Goal: Task Accomplishment & Management: Use online tool/utility

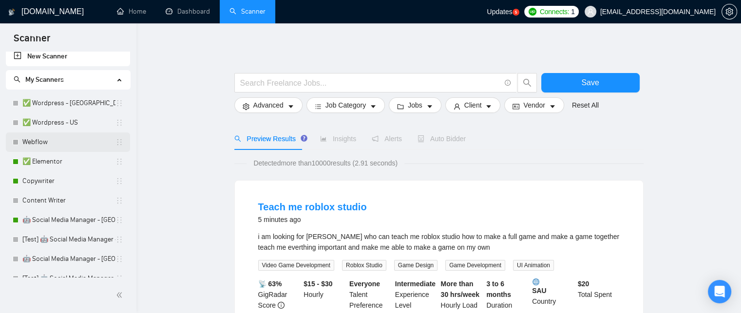
scroll to position [4, 0]
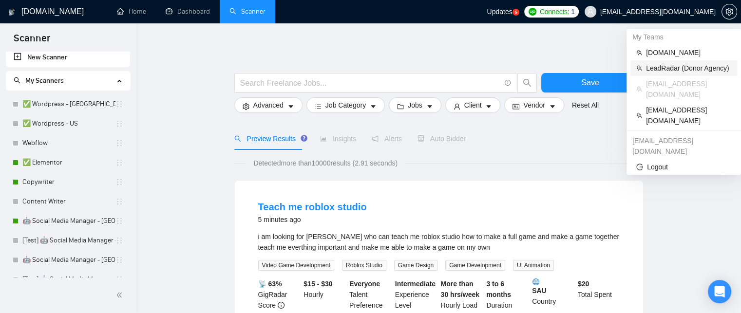
click at [656, 68] on span "LeadRadar (Donor Agency)" at bounding box center [688, 68] width 85 height 11
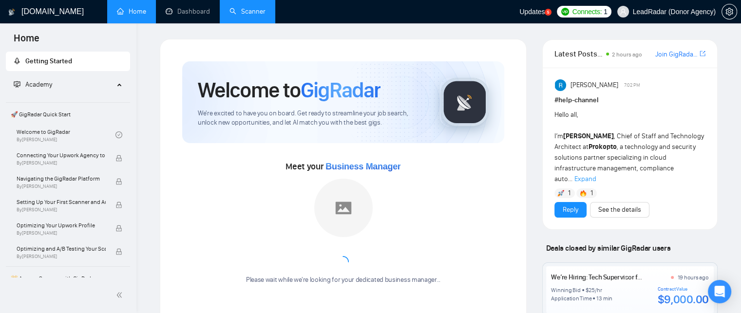
click at [241, 12] on link "Scanner" at bounding box center [247, 11] width 36 height 8
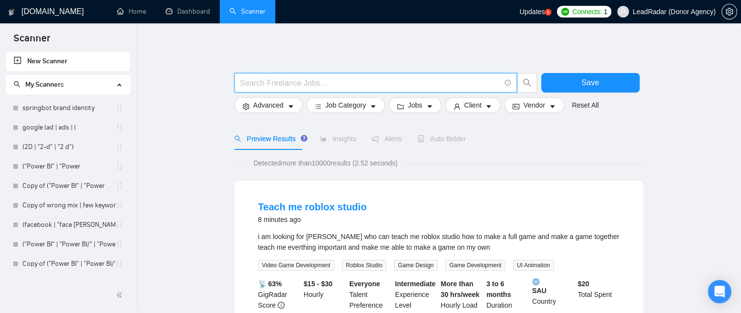
click at [277, 82] on input "text" at bounding box center [370, 83] width 260 height 12
paste input "Amazon | "Amazon Web Services""
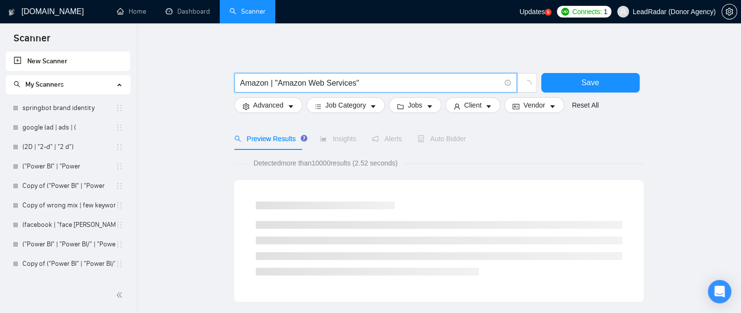
click at [271, 83] on input "Amazon | "Amazon Web Services"" at bounding box center [370, 83] width 260 height 12
click at [393, 79] on input "Amazon | "Amazon Web Services"" at bounding box center [370, 83] width 260 height 12
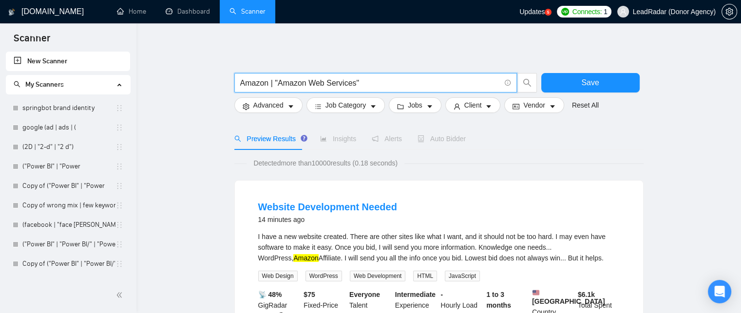
paste input "|"
paste input "Amazon reinstatment Amazon Violations Amazon Listing issues"
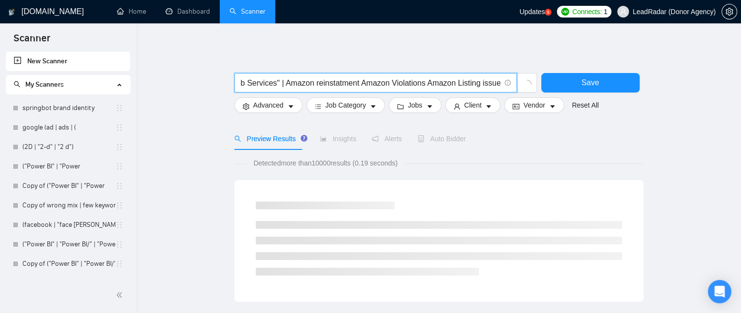
drag, startPoint x: 355, startPoint y: 82, endPoint x: 524, endPoint y: 153, distance: 183.9
click at [355, 82] on input "Amazon | "Amazon Web Services" | Amazon reinstatment Amazon Violations Amazon L…" at bounding box center [370, 83] width 260 height 12
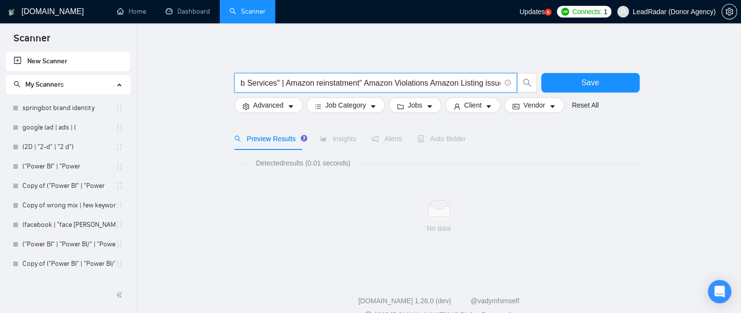
click at [284, 83] on input "Amazon | "Amazon Web Services" | Amazon reinstatment" Amazon Violations Amazon …" at bounding box center [370, 83] width 260 height 12
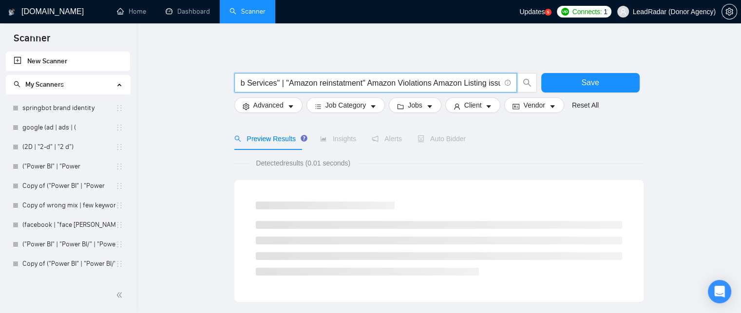
click at [361, 83] on input "Amazon | "Amazon Web Services" | "Amazon reinstatment" Amazon Violations Amazon…" at bounding box center [370, 83] width 260 height 12
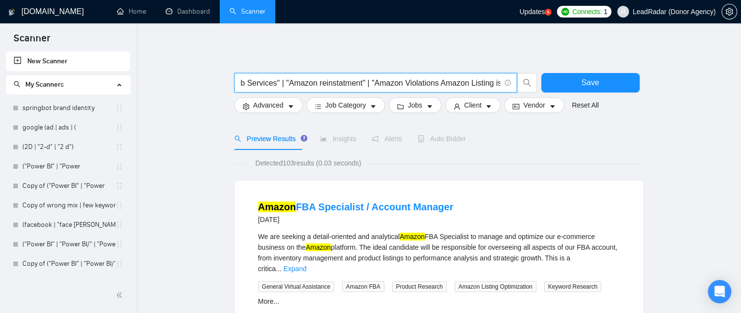
click at [435, 83] on input "Amazon | "Amazon Web Services" | "Amazon reinstatment" | "Amazon Violations Ama…" at bounding box center [370, 83] width 260 height 12
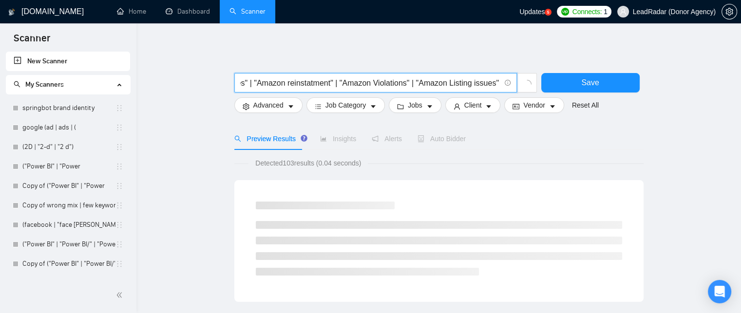
scroll to position [0, 115]
drag, startPoint x: 413, startPoint y: 84, endPoint x: 487, endPoint y: 84, distance: 74.1
click at [487, 84] on input "Amazon | "Amazon Web Services" | "Amazon reinstatment" | "Amazon Violations" | …" at bounding box center [370, 83] width 260 height 12
click at [500, 81] on span "Amazon | "Amazon Web Services" | "Amazon reinstatment" | "Amazon Violations" | …" at bounding box center [375, 82] width 283 height 19
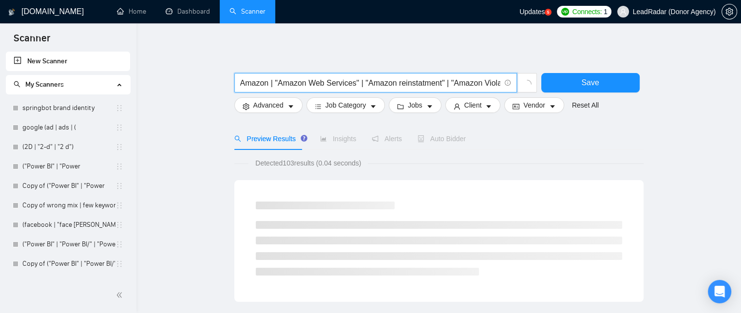
click at [499, 83] on input "Amazon | "Amazon Web Services" | "Amazon reinstatment" | "Amazon Violations" | …" at bounding box center [370, 83] width 260 height 12
paste input "Amazon Listing issues"
type input "Amazon | "Amazon Web Services" | "Amazon reinstatment" | "Amazon Violations" | …"
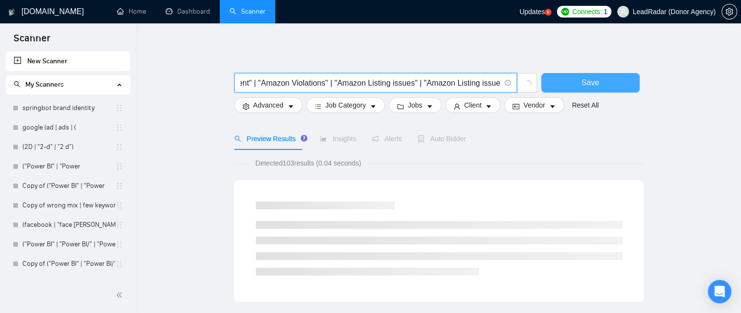
click at [565, 79] on button "Save" at bounding box center [590, 82] width 98 height 19
click at [461, 83] on input "Amazon | "Amazon Web Services" | "Amazon reinstatment" | "Amazon Violations" | …" at bounding box center [370, 83] width 260 height 12
click at [461, 84] on input "Amazon | "Amazon Web Services" | "Amazon reinstatment" | "Amazon Violations" | …" at bounding box center [370, 83] width 260 height 12
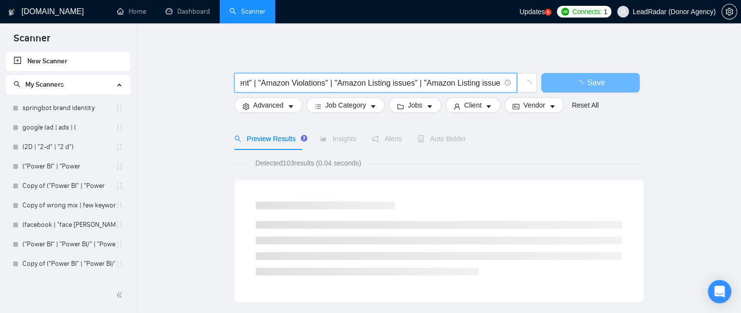
click at [461, 84] on input "Amazon | "Amazon Web Services" | "Amazon reinstatment" | "Amazon Violations" | …" at bounding box center [370, 83] width 260 height 12
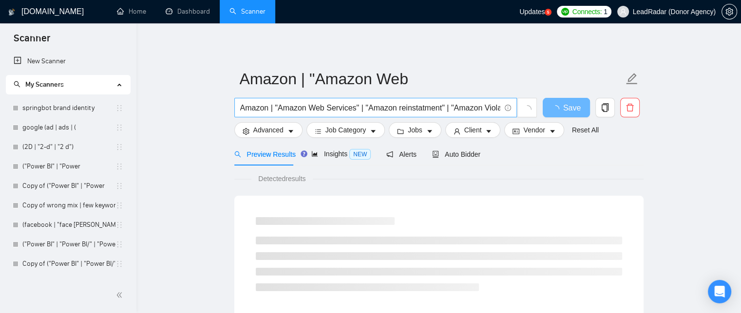
click at [427, 109] on input "Amazon | "Amazon Web Services" | "Amazon reinstatment" | "Amazon Violations" | …" at bounding box center [370, 108] width 260 height 12
click at [470, 107] on input "Amazon | "Amazon Web Services" | "Amazon reinstatment" | "Amazon Violations" | …" at bounding box center [370, 108] width 260 height 12
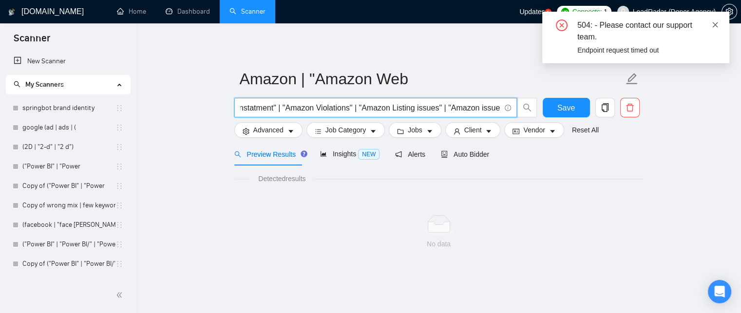
scroll to position [0, 0]
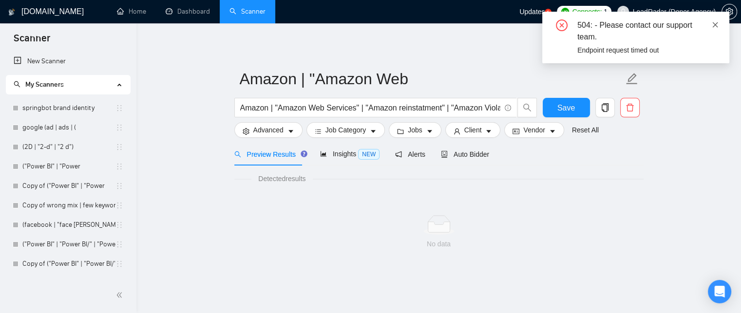
click at [716, 23] on icon "close" at bounding box center [715, 24] width 7 height 7
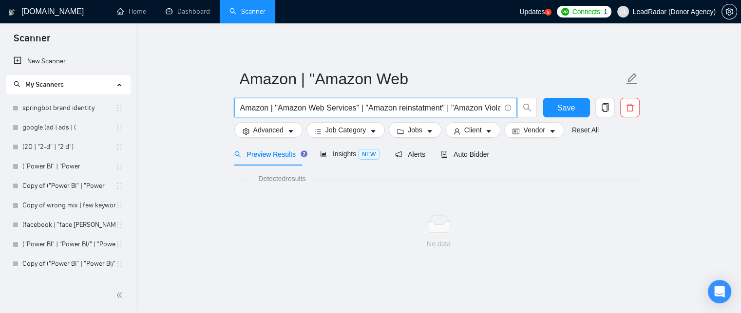
click at [298, 113] on input "Amazon | "Amazon Web Services" | "Amazon reinstatment" | "Amazon Violations" | …" at bounding box center [370, 108] width 260 height 12
click at [284, 109] on input "Amazon | "Amazon Web Services" | "Amazon reinstatment" | "Amazon Violations" | …" at bounding box center [370, 108] width 260 height 12
click at [278, 108] on input "Amazon | "Amazon Web Services" | "Amazon reinstatment" | "Amazon Violations" | …" at bounding box center [370, 108] width 260 height 12
drag, startPoint x: 273, startPoint y: 107, endPoint x: 514, endPoint y: 144, distance: 244.0
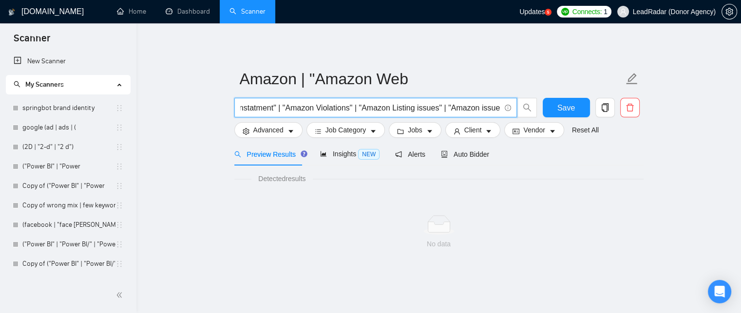
click at [514, 144] on div "Amazon | "Amazon Web Amazon | "Amazon Web Services" | "Amazon reinstatment" | "…" at bounding box center [438, 156] width 409 height 234
click at [442, 107] on input "Amazon | "Amazon Web Services" | "Amazon reinstatment" | "Amazon Violations" | …" at bounding box center [370, 108] width 260 height 12
click at [445, 108] on input "Amazon | "Amazon Web Services" | "Amazon reinstatment" | "Amazon Violations" | …" at bounding box center [370, 108] width 260 height 12
click at [498, 106] on input "Amazon | "Amazon Web Services" | "Amazon reinstatment" | "Amazon Violations" | …" at bounding box center [370, 108] width 260 height 12
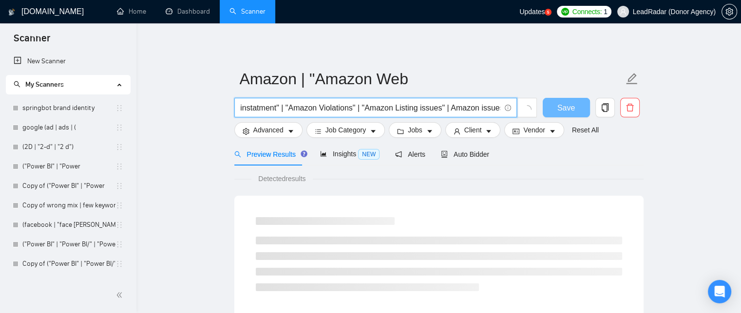
scroll to position [0, 162]
click at [443, 108] on input "Amazon | "Amazon Web Services" | "Amazon reinstatment" | "Amazon Violations" | …" at bounding box center [370, 108] width 260 height 12
click at [364, 108] on input "Amazon | "Amazon Web Services" | "Amazon reinstatment" | "Amazon Violations" | …" at bounding box center [370, 108] width 260 height 12
click at [359, 109] on input "Amazon | "Amazon Web Services" | "Amazon reinstatment" | "Amazon Violations" | …" at bounding box center [370, 108] width 260 height 12
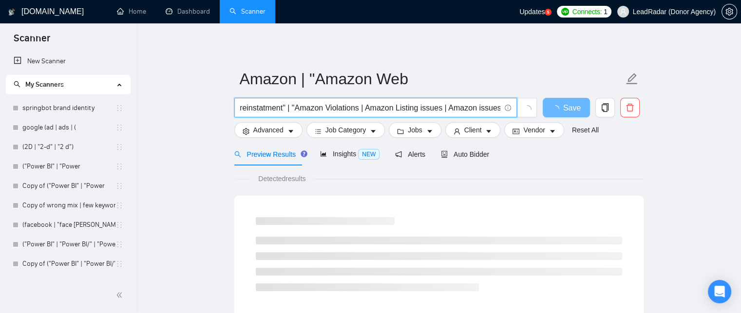
click at [293, 107] on input "Amazon | "Amazon Web Services" | "Amazon reinstatment" | "Amazon Violations | A…" at bounding box center [370, 108] width 260 height 12
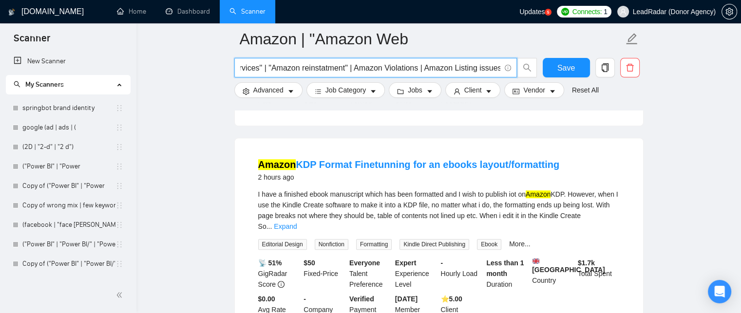
scroll to position [751, 0]
click at [261, 65] on input "Amazon | "Amazon Web Services" | "Amazon reinstatment" | Amazon Violations | Am…" at bounding box center [370, 68] width 260 height 12
drag, startPoint x: 273, startPoint y: 68, endPoint x: 225, endPoint y: 71, distance: 48.3
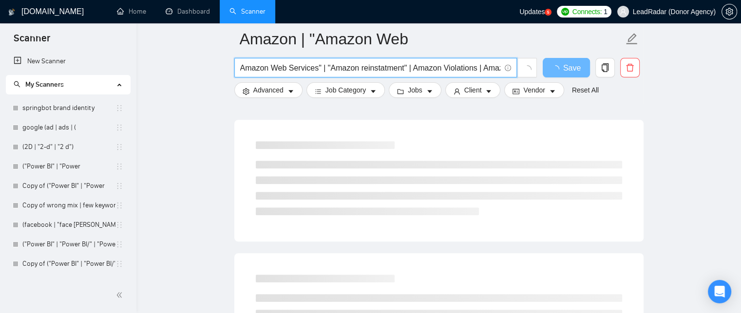
click at [318, 67] on input "Amazon Web Services" | "Amazon reinstatment" | Amazon Violations | Amazon Listi…" at bounding box center [370, 68] width 260 height 12
drag, startPoint x: 315, startPoint y: 71, endPoint x: 218, endPoint y: 68, distance: 97.0
click at [218, 68] on main "Amazon | "Amazon Web Amazon Web Services | "Amazon reinstatment" | Amazon Viola…" at bounding box center [438, 43] width 573 height 1511
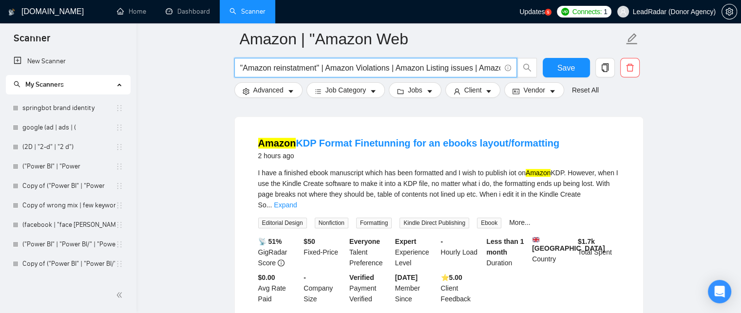
scroll to position [772, 0]
type input ""Amazon reinstatment" | Amazon Violations | Amazon Listing issues | Amazon issu…"
click at [297, 201] on link "Expand" at bounding box center [285, 205] width 23 height 8
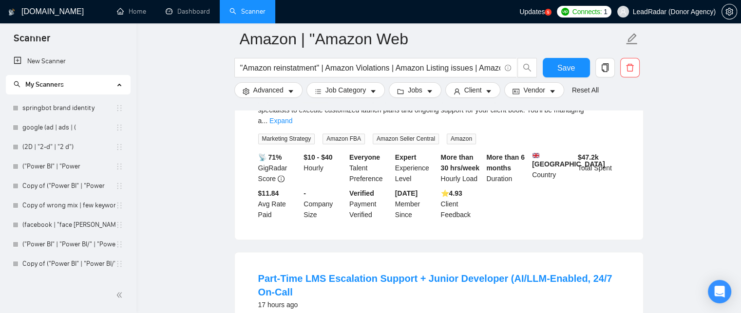
scroll to position [1377, 0]
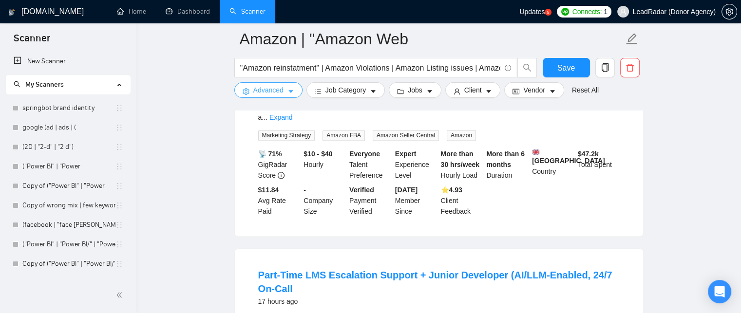
click at [279, 90] on span "Advanced" at bounding box center [268, 90] width 30 height 11
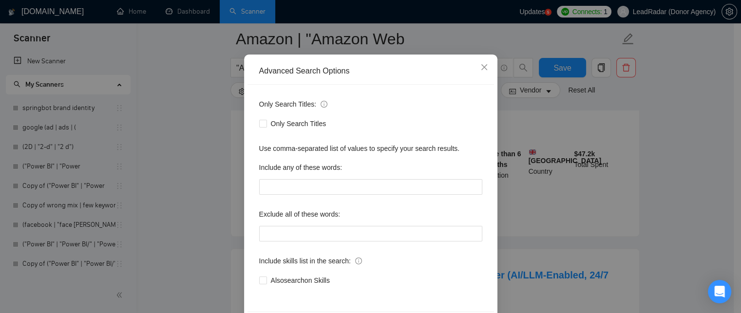
scroll to position [64, 0]
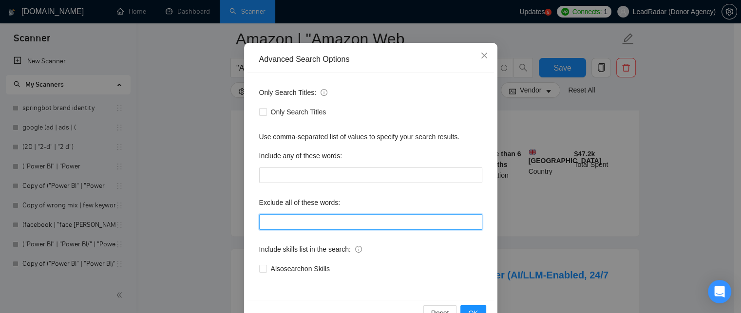
click at [290, 219] on input "text" at bounding box center [370, 222] width 223 height 16
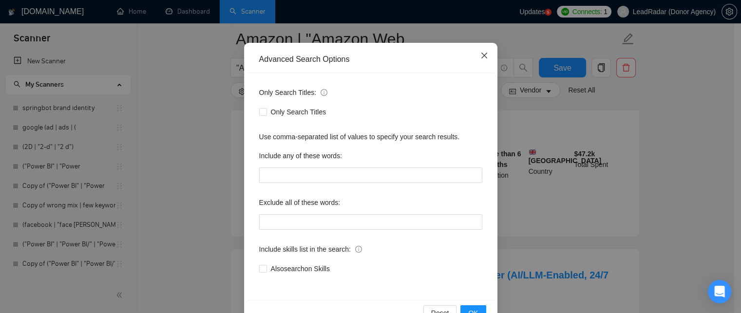
click at [479, 60] on span "Close" at bounding box center [484, 56] width 26 height 26
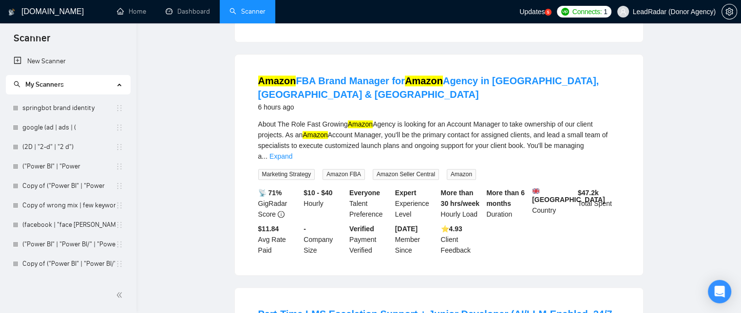
scroll to position [0, 0]
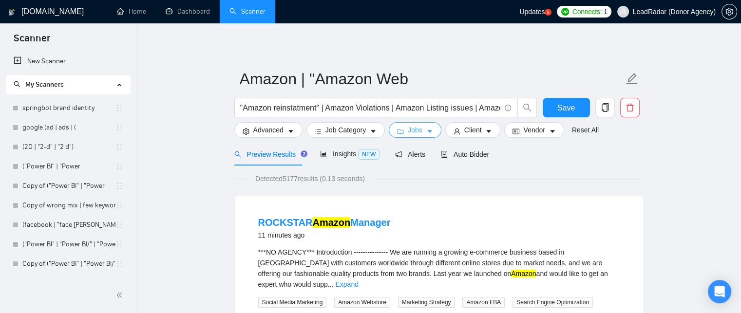
click at [429, 138] on button "Jobs" at bounding box center [415, 130] width 53 height 16
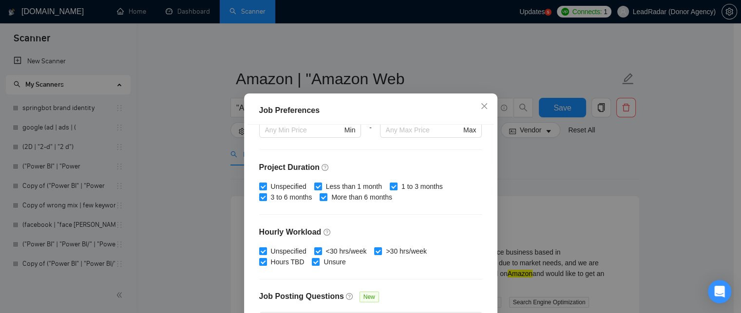
scroll to position [329, 0]
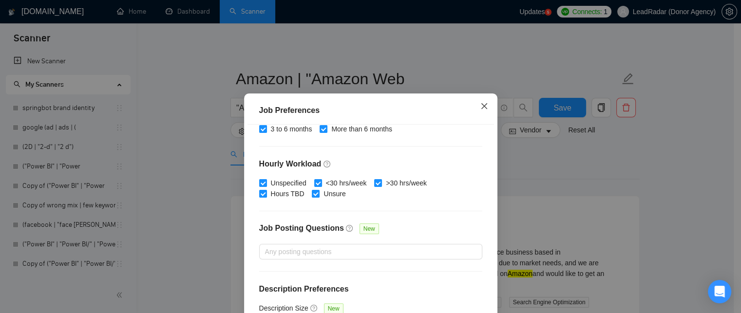
click at [479, 100] on span "Close" at bounding box center [484, 107] width 26 height 26
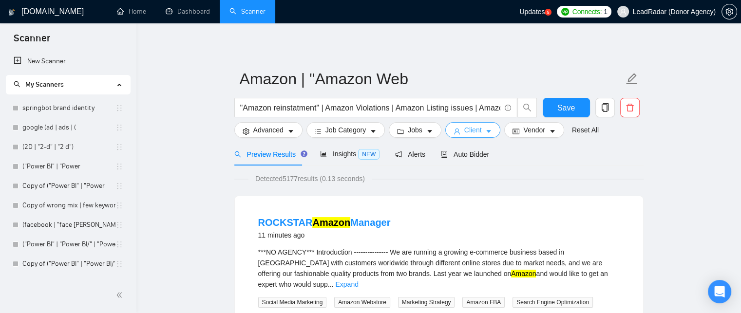
click at [486, 127] on button "Client" at bounding box center [473, 130] width 56 height 16
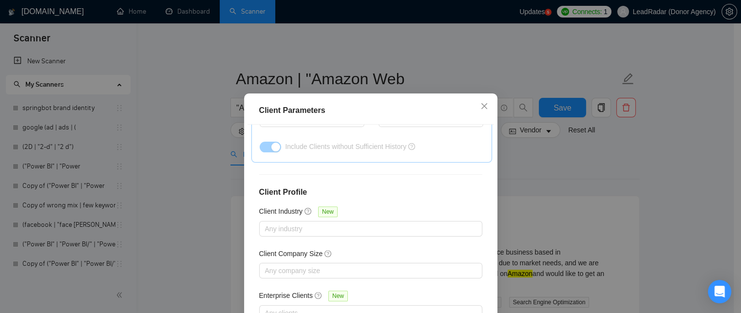
scroll to position [388, 0]
click at [485, 103] on span "Close" at bounding box center [484, 107] width 26 height 26
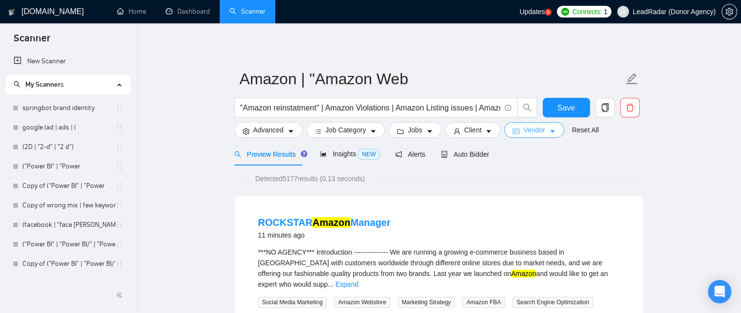
click at [529, 130] on span "Vendor" at bounding box center [533, 130] width 21 height 11
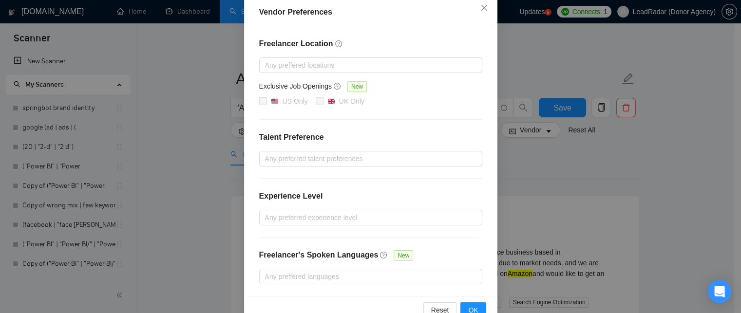
scroll to position [111, 0]
click at [481, 8] on icon "close" at bounding box center [484, 9] width 6 height 6
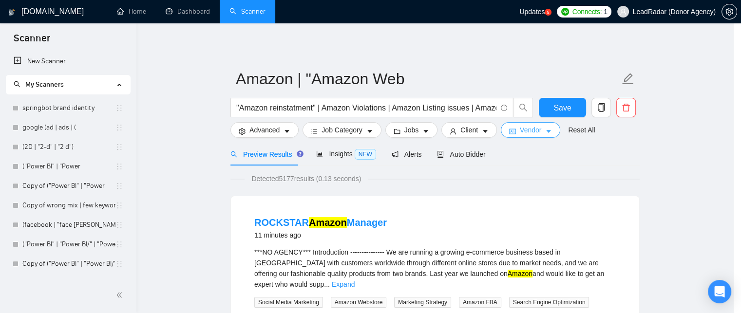
scroll to position [0, 0]
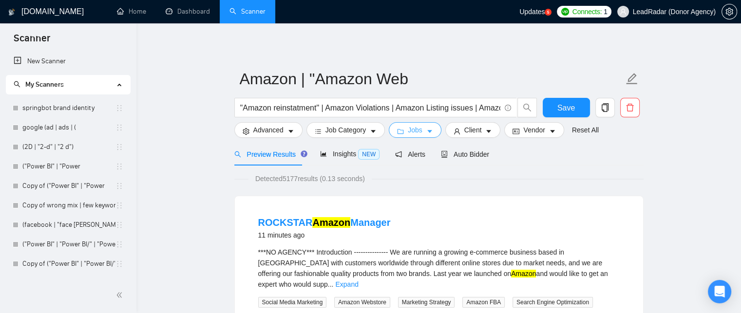
click at [427, 128] on icon "caret-down" at bounding box center [429, 131] width 7 height 7
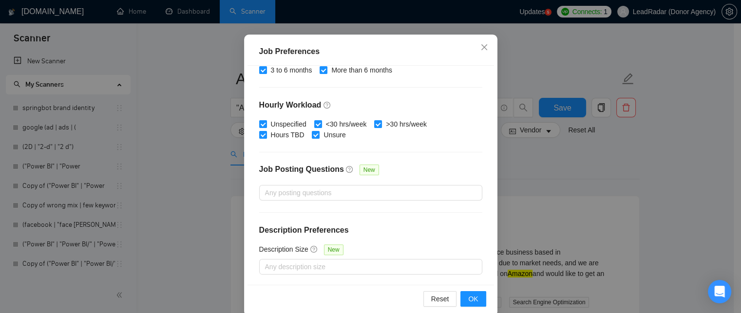
scroll to position [73, 0]
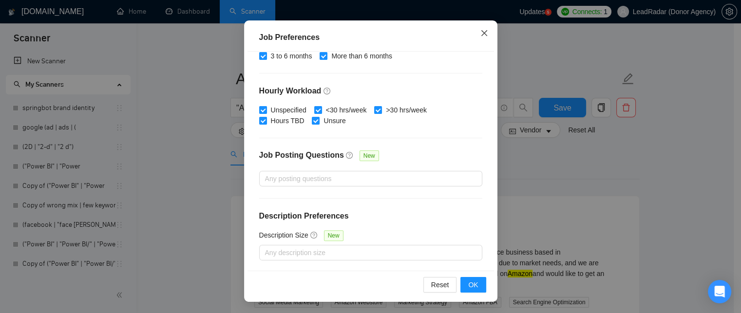
click at [475, 35] on span "Close" at bounding box center [484, 33] width 26 height 26
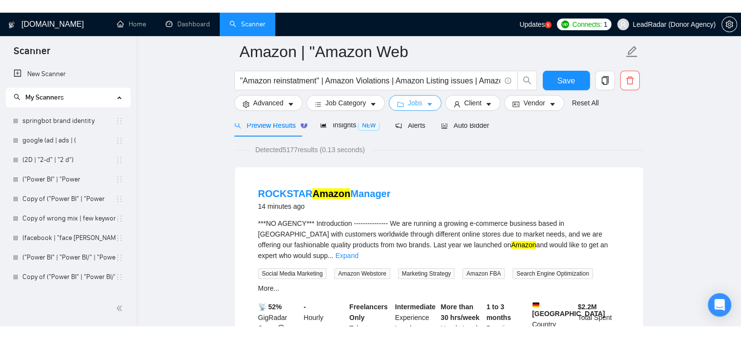
scroll to position [51, 0]
